Goal: Find specific page/section: Find specific page/section

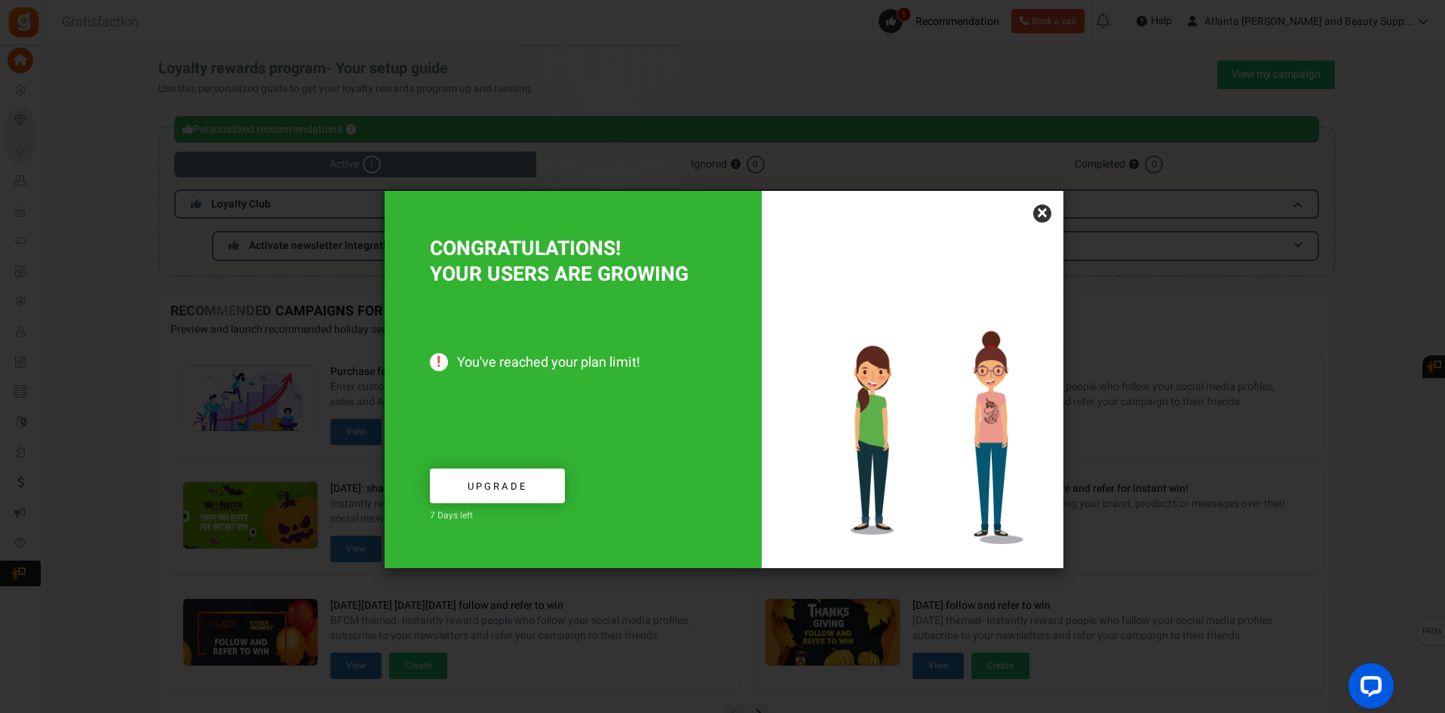
click at [1044, 212] on link "×" at bounding box center [1042, 213] width 18 height 18
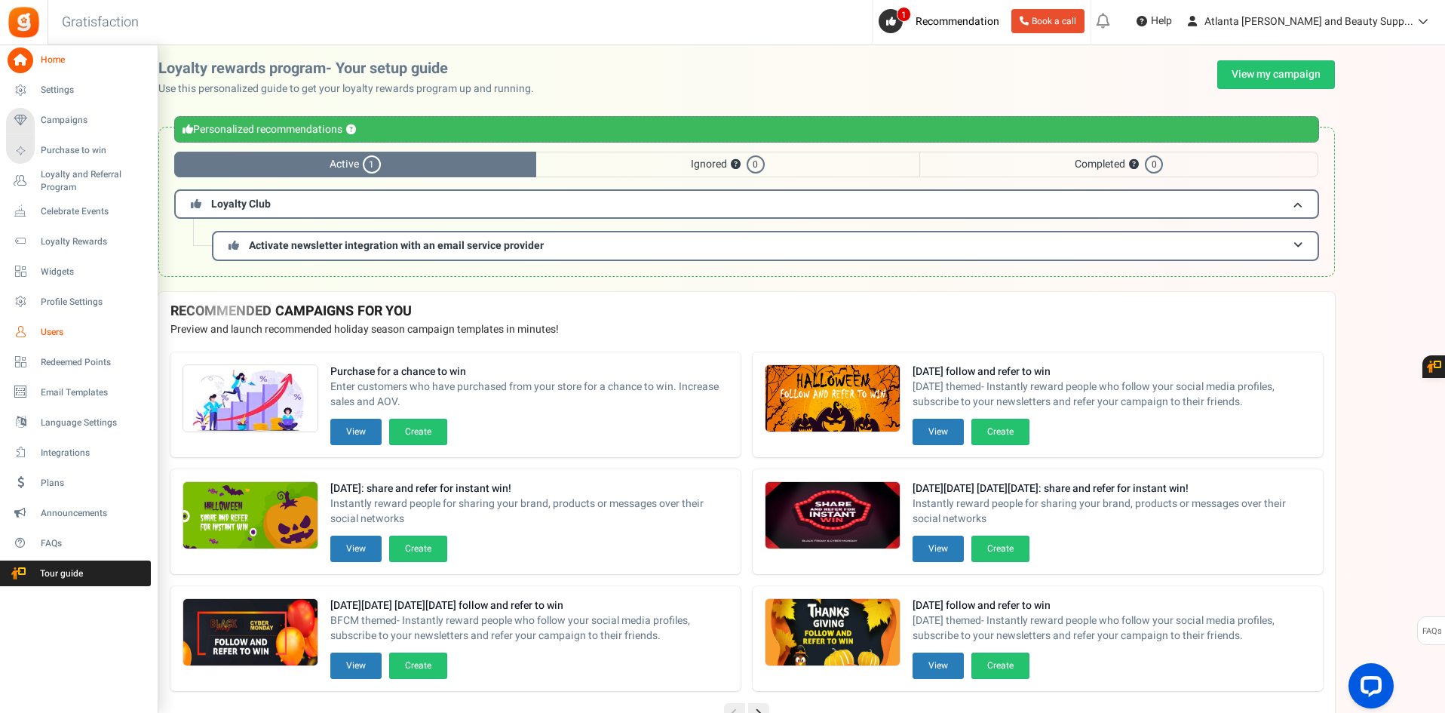
click at [72, 337] on span "Users" at bounding box center [94, 332] width 106 height 13
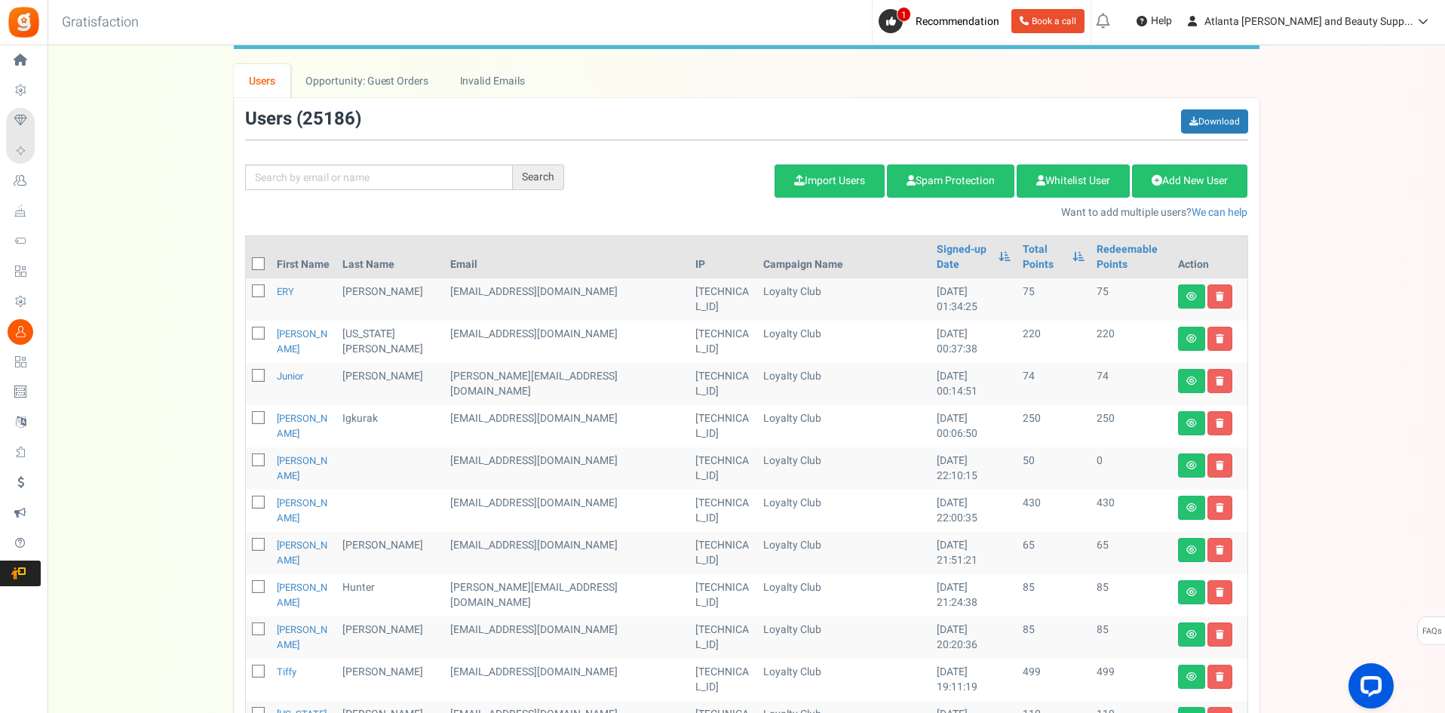
scroll to position [75, 0]
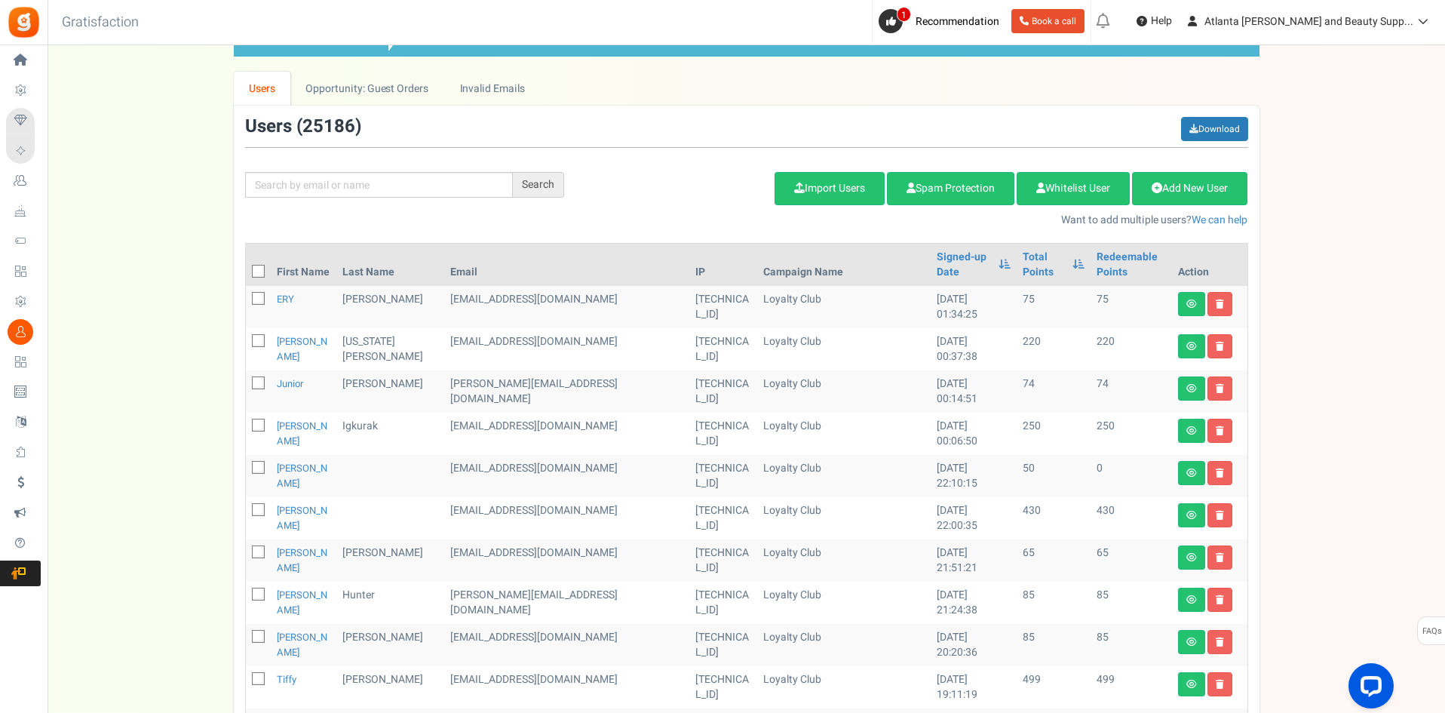
click at [259, 97] on link "Users" at bounding box center [262, 89] width 57 height 34
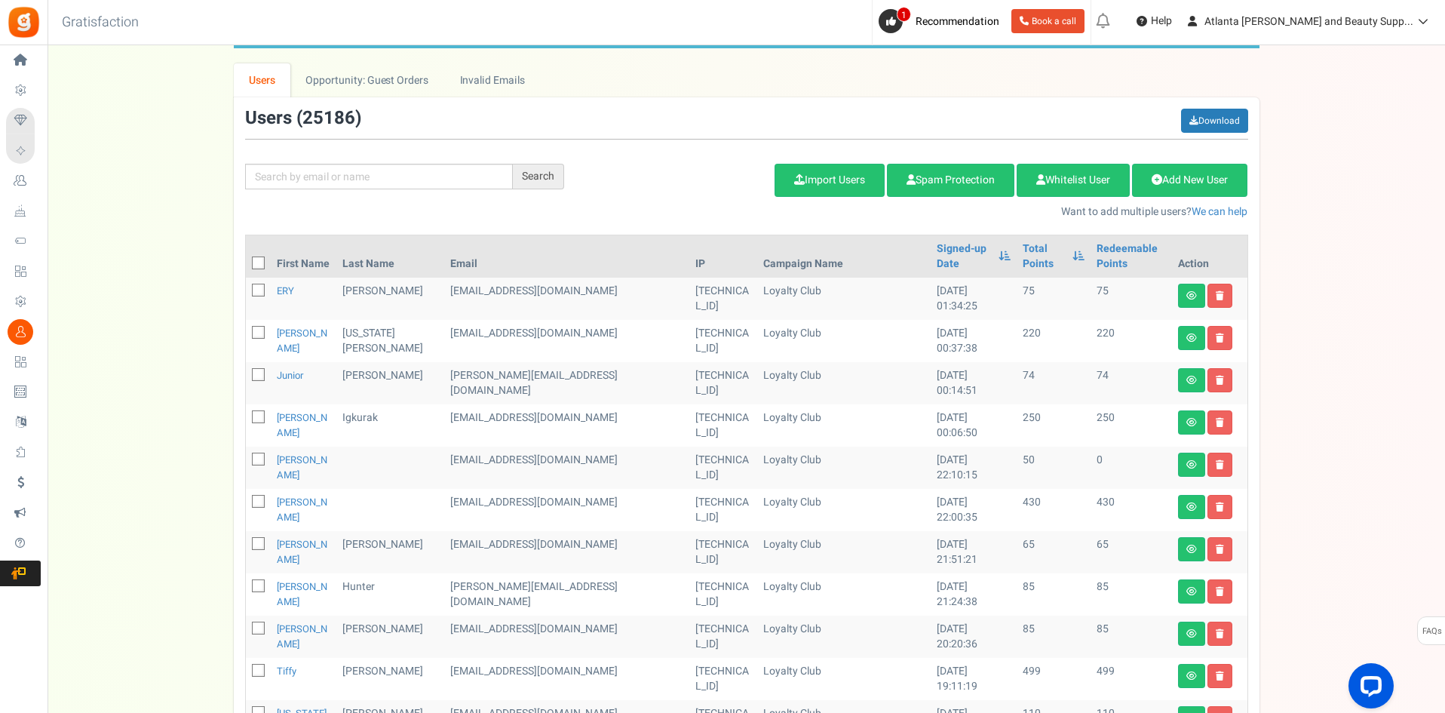
scroll to position [0, 0]
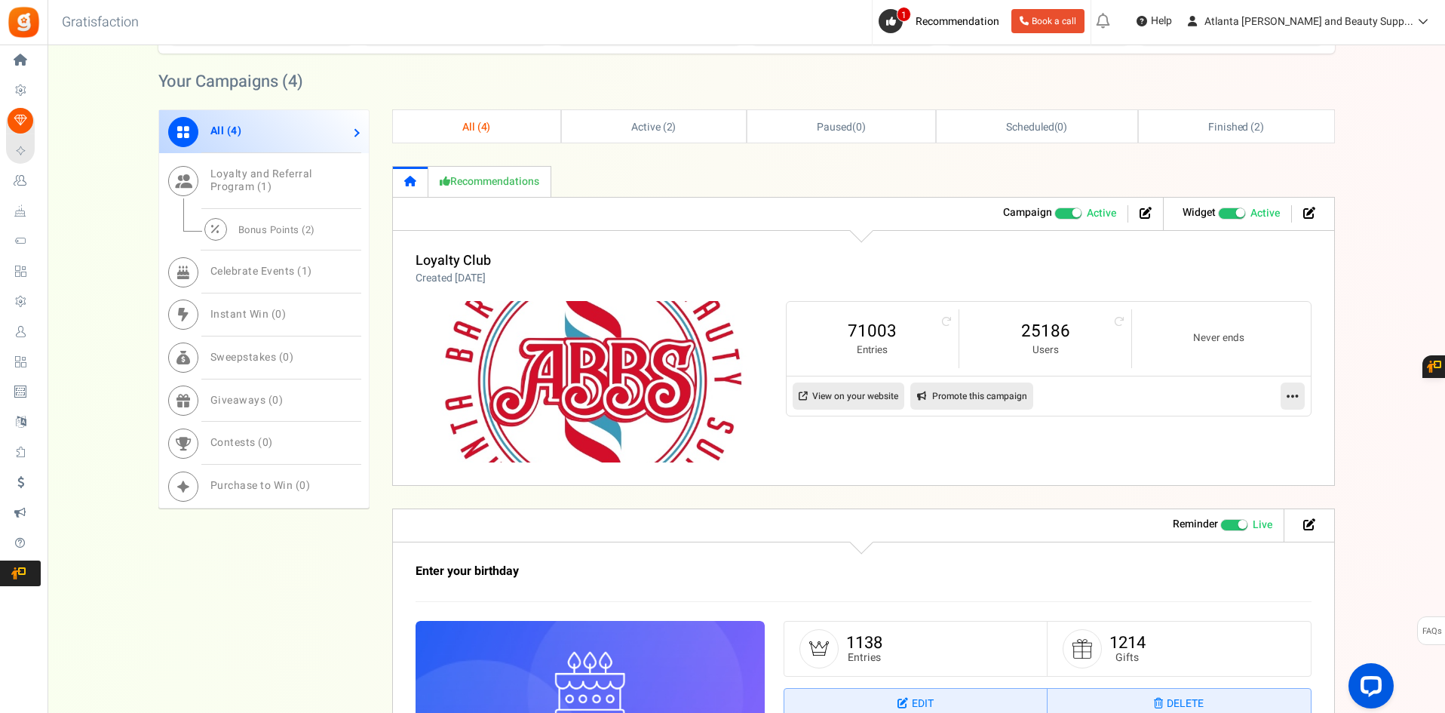
drag, startPoint x: 511, startPoint y: 277, endPoint x: 601, endPoint y: 277, distance: 90.5
click at [601, 277] on div "Loyalty Club Created 2 Years ago" at bounding box center [863, 269] width 896 height 32
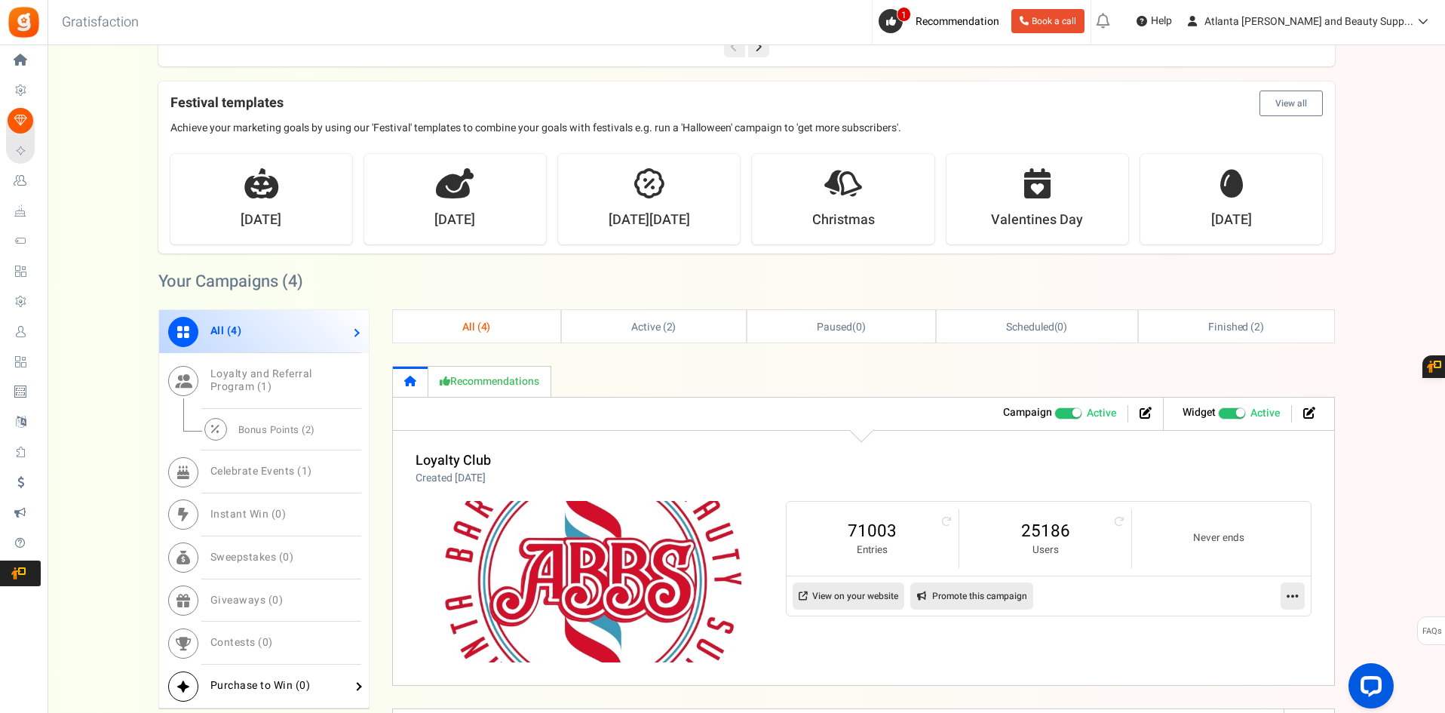
scroll to position [452, 0]
